Goal: Find specific page/section: Find specific page/section

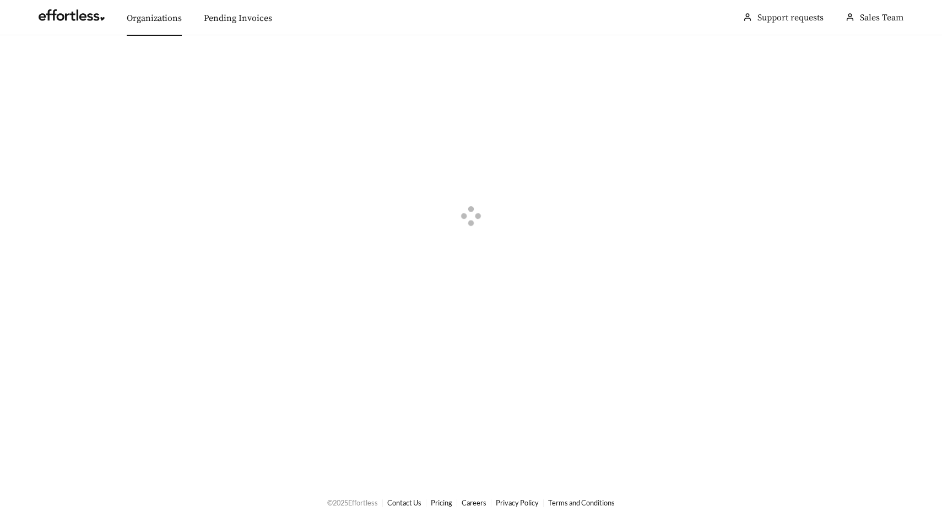
click at [166, 18] on link "Organizations" at bounding box center [154, 18] width 55 height 11
click at [42, 59] on div "button" at bounding box center [46, 62] width 10 height 10
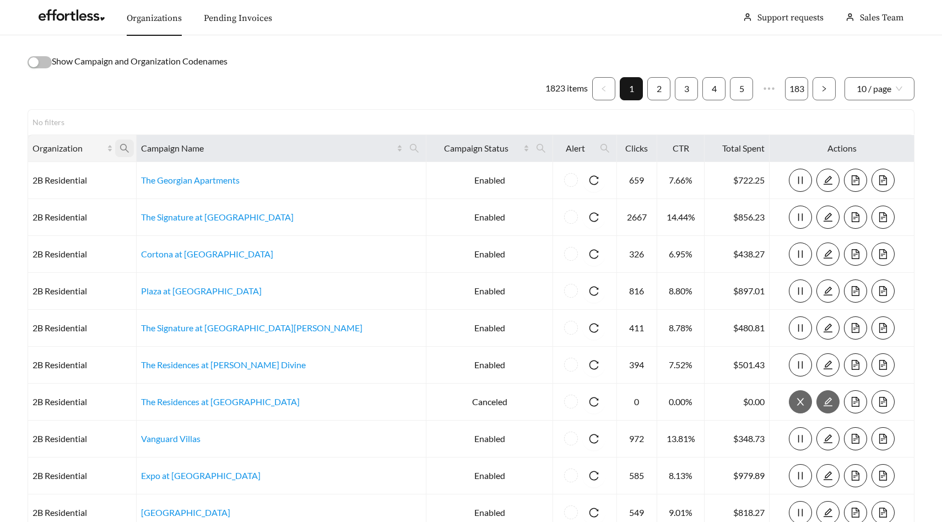
click at [134, 153] on span at bounding box center [124, 148] width 19 height 18
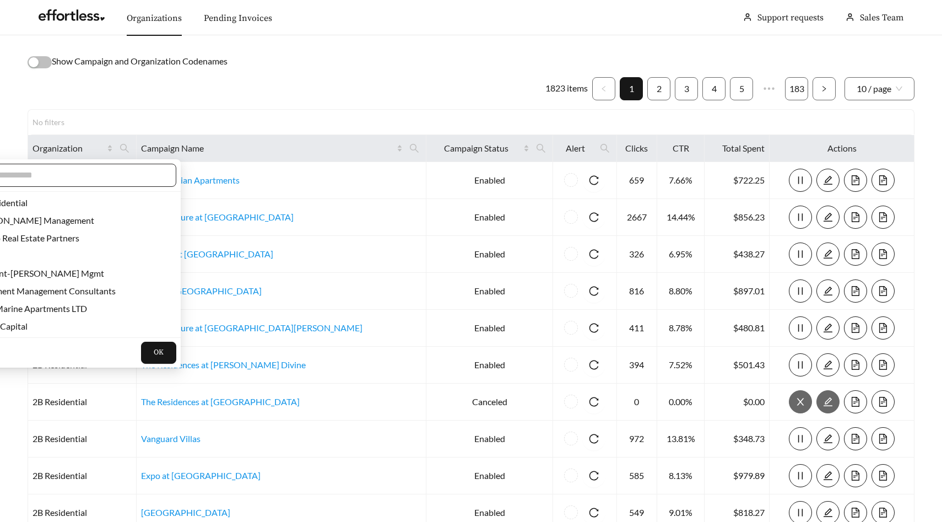
click at [117, 180] on input "text" at bounding box center [69, 175] width 189 height 13
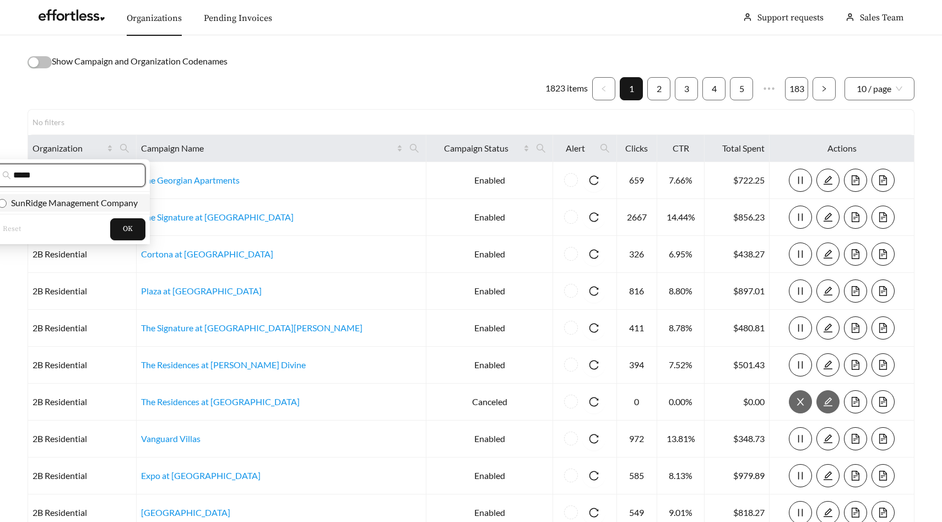
type input "*****"
click at [118, 201] on span "SunRidge Management Company" at bounding box center [72, 202] width 131 height 10
click at [127, 231] on span "OK" at bounding box center [128, 229] width 10 height 11
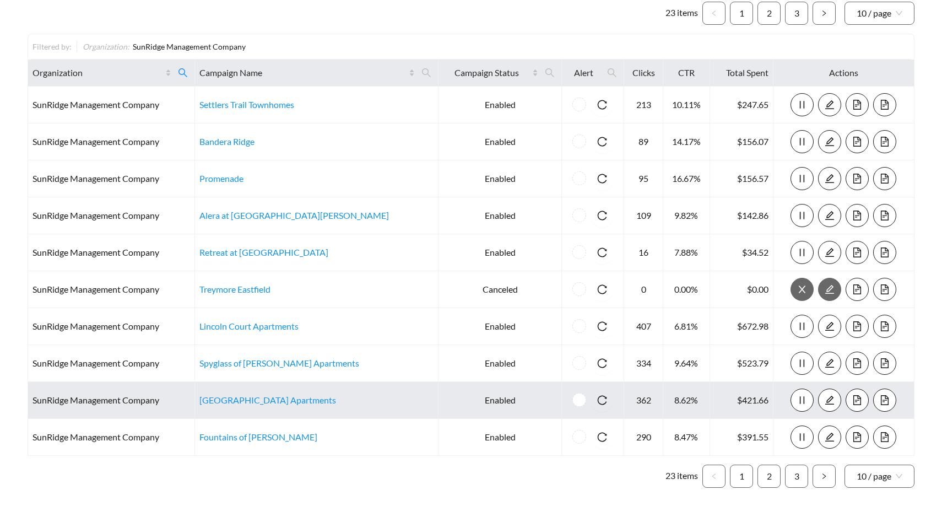
scroll to position [109, 0]
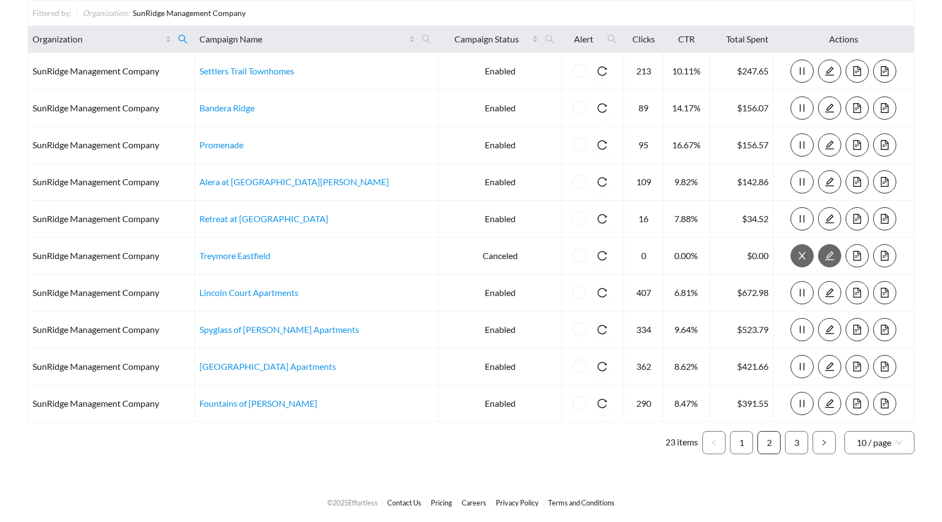
click at [769, 441] on link "2" at bounding box center [769, 442] width 22 height 22
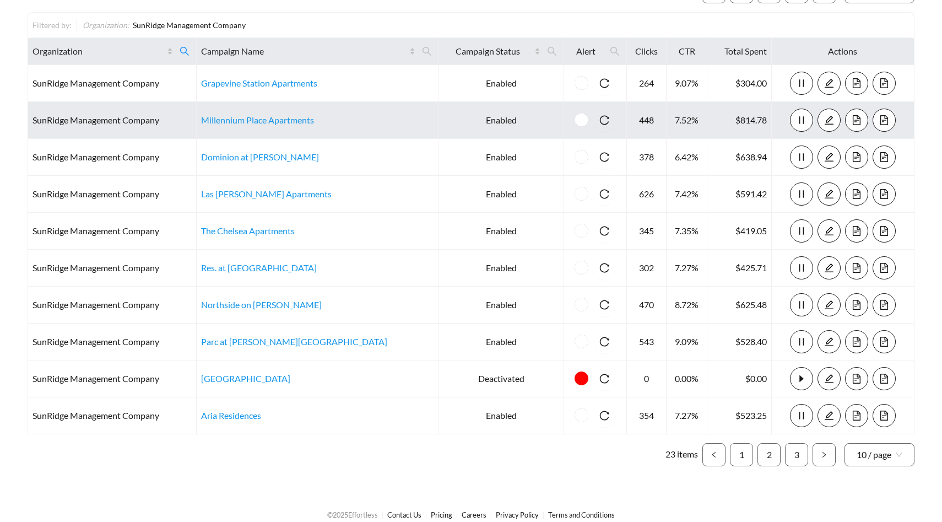
scroll to position [109, 0]
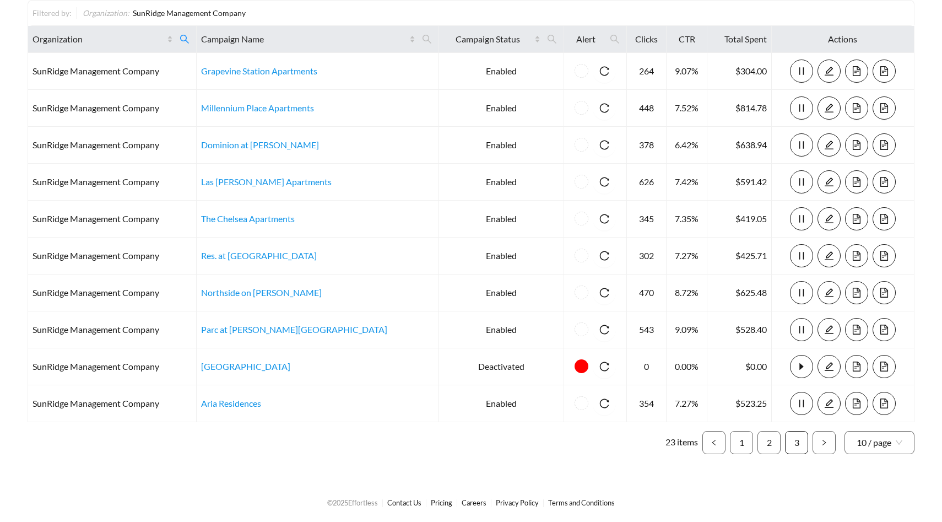
click at [793, 442] on link "3" at bounding box center [797, 442] width 22 height 22
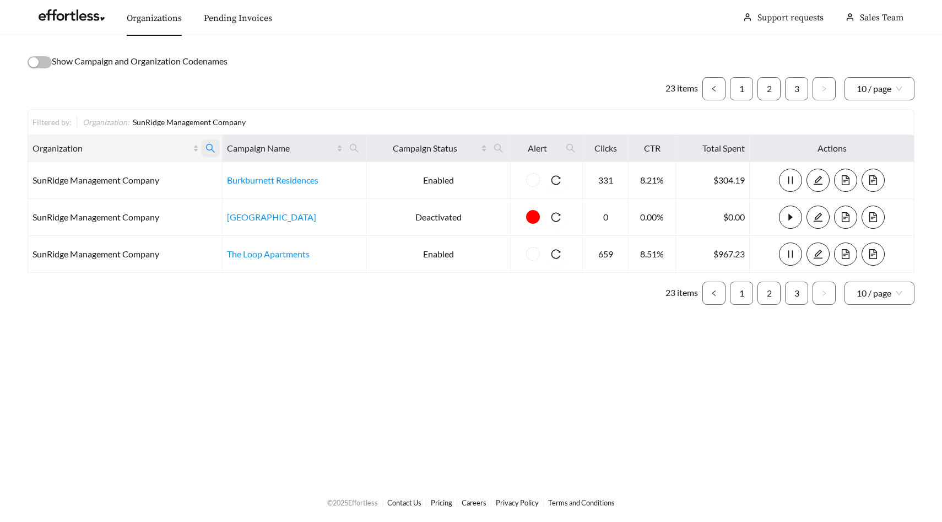
click at [212, 147] on icon "search" at bounding box center [210, 148] width 10 height 10
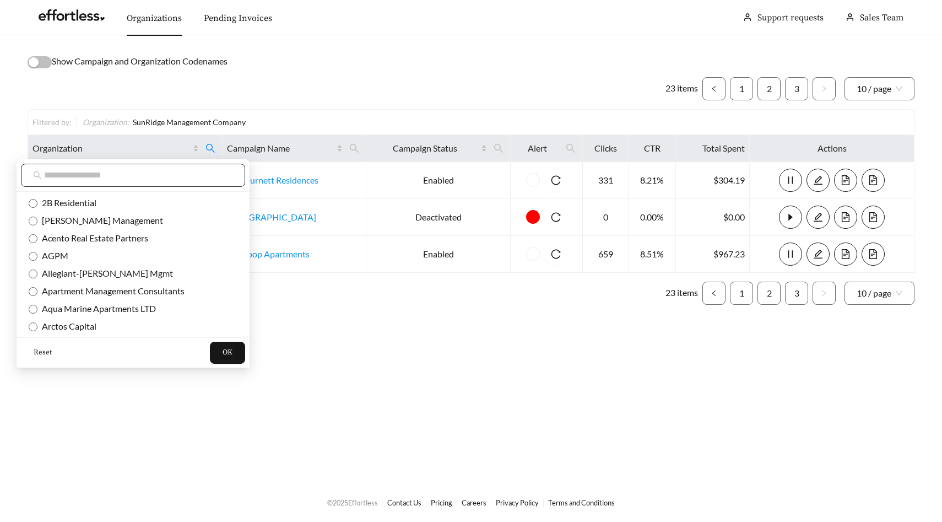
click at [172, 174] on input "text" at bounding box center [138, 175] width 189 height 13
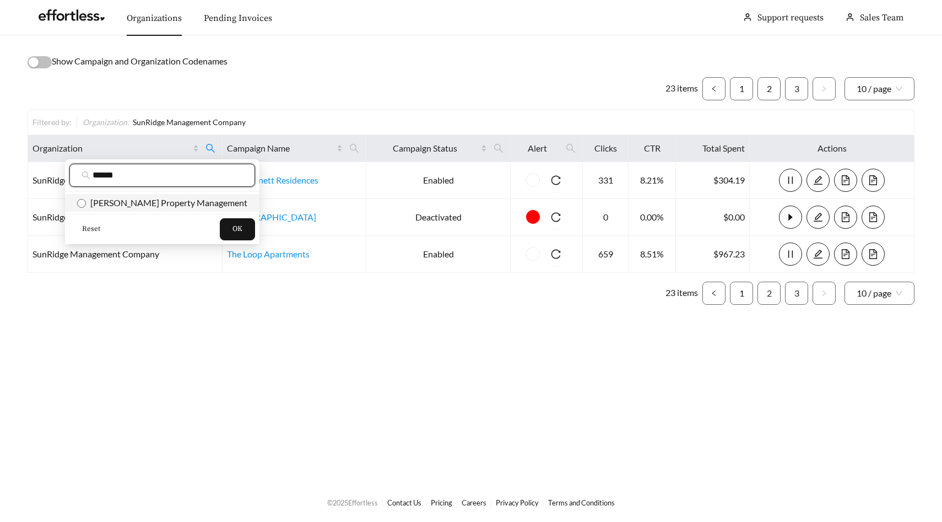
type input "******"
click at [175, 205] on span "[PERSON_NAME] Property Management" at bounding box center [166, 202] width 161 height 10
click at [232, 229] on span "OK" at bounding box center [237, 229] width 10 height 11
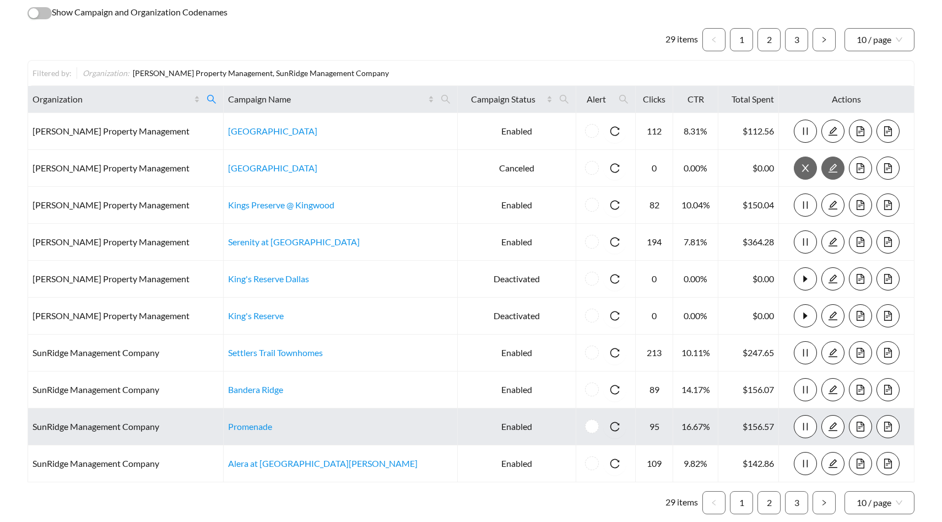
scroll to position [53, 0]
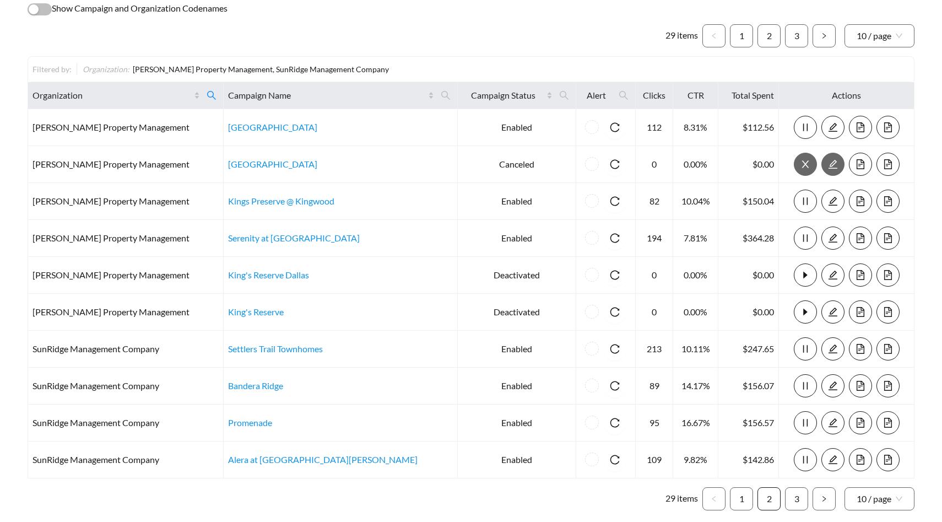
click at [767, 495] on link "2" at bounding box center [769, 499] width 22 height 22
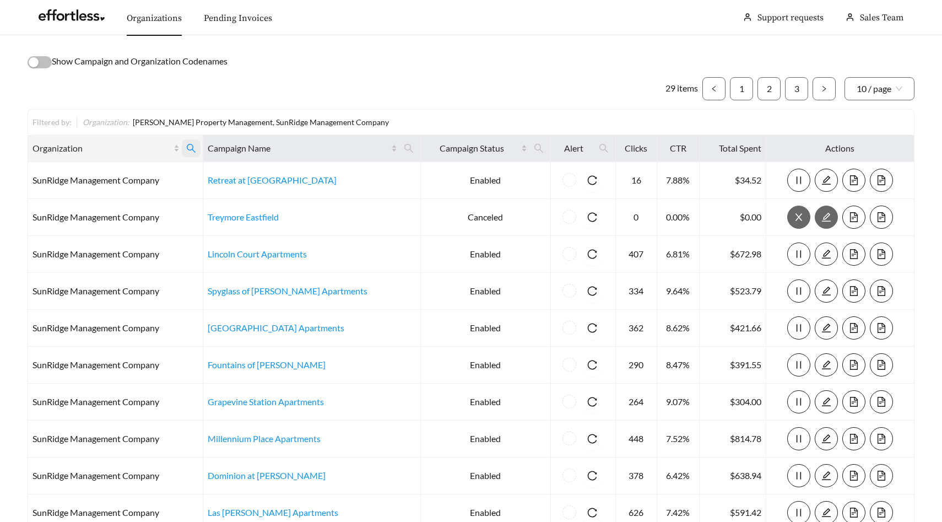
click at [196, 149] on icon "search" at bounding box center [191, 148] width 9 height 9
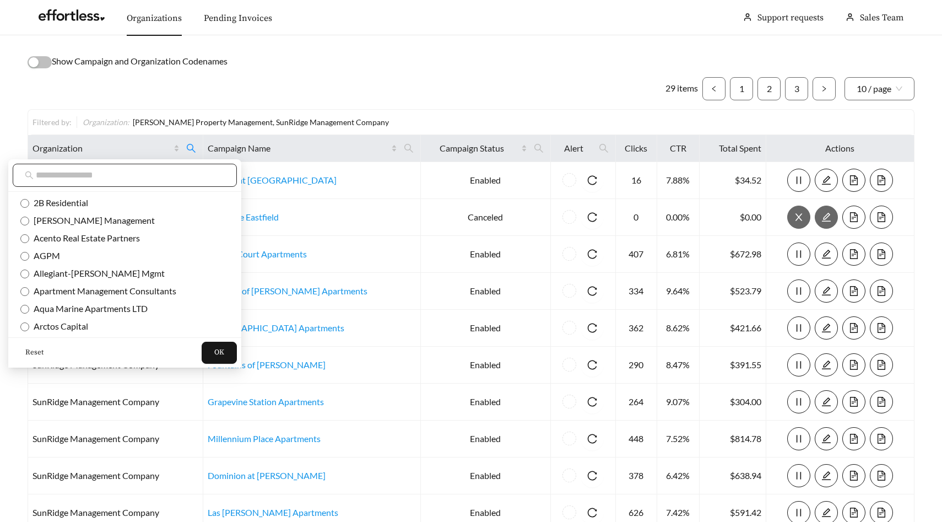
click at [147, 177] on input "text" at bounding box center [130, 175] width 189 height 13
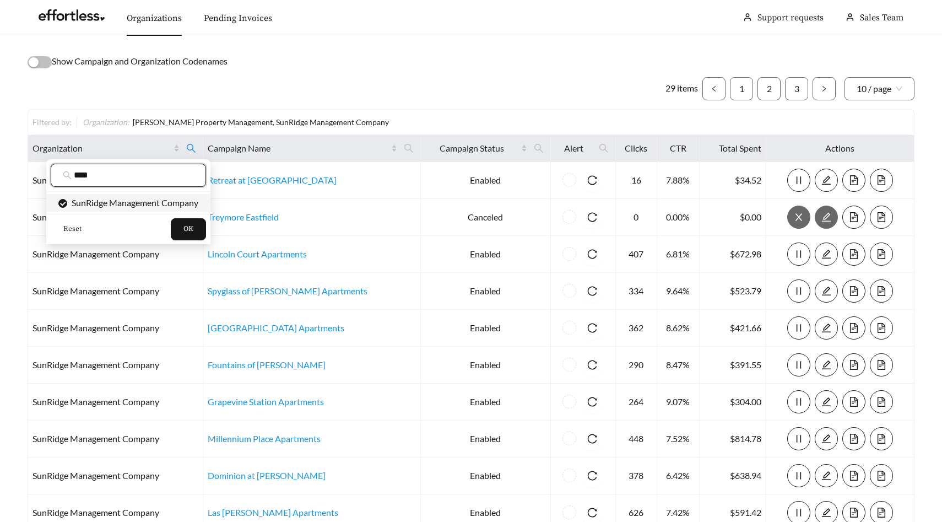
type input "****"
click at [138, 211] on li "SunRidge Management Company" at bounding box center [128, 203] width 164 height 18
click at [195, 231] on button "OK" at bounding box center [188, 229] width 35 height 22
